Goal: Navigation & Orientation: Find specific page/section

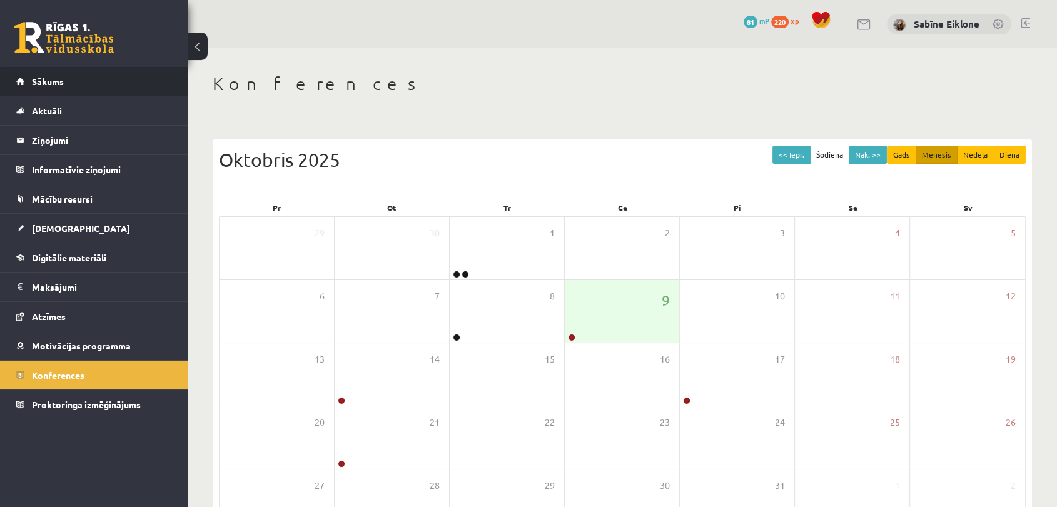
click at [69, 78] on link "Sākums" at bounding box center [94, 81] width 156 height 29
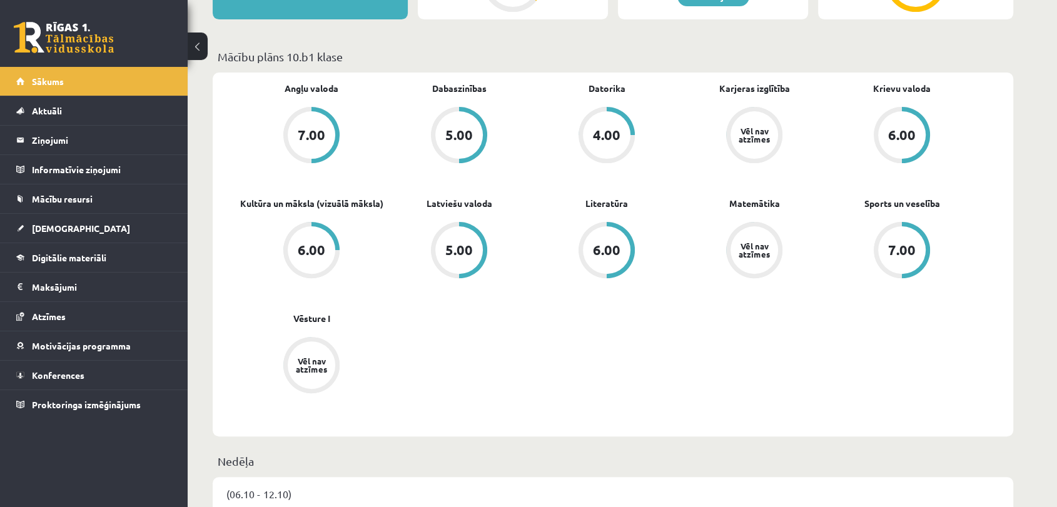
scroll to position [416, 0]
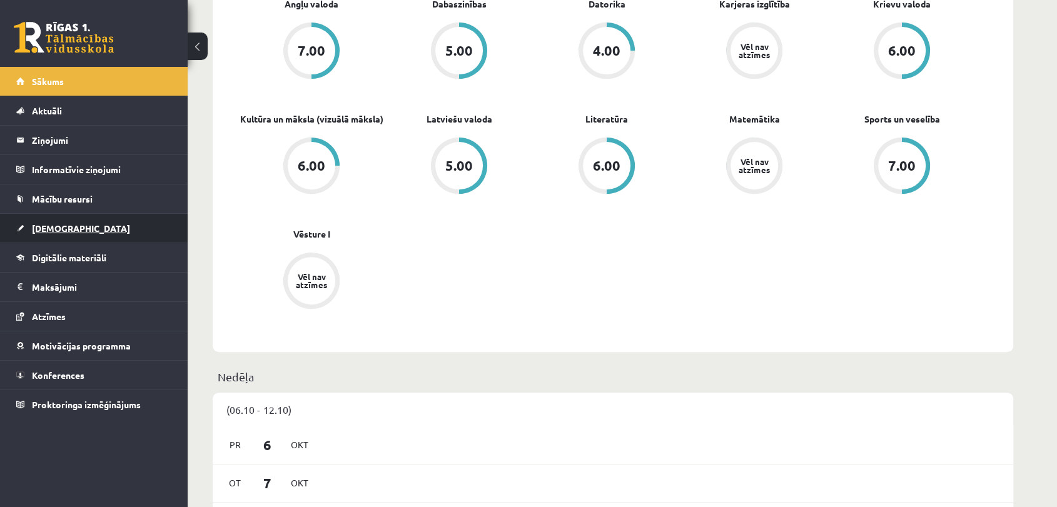
click at [52, 227] on span "[DEMOGRAPHIC_DATA]" at bounding box center [81, 228] width 98 height 11
